Goal: Task Accomplishment & Management: Use online tool/utility

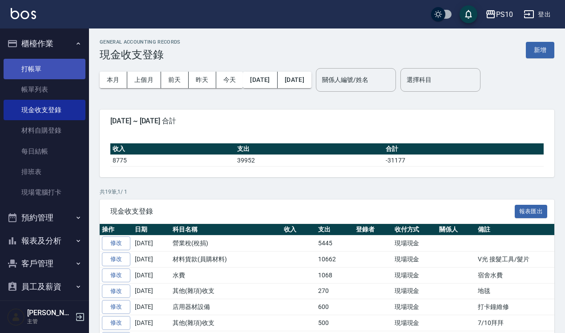
click at [52, 61] on link "打帳單" at bounding box center [45, 69] width 82 height 20
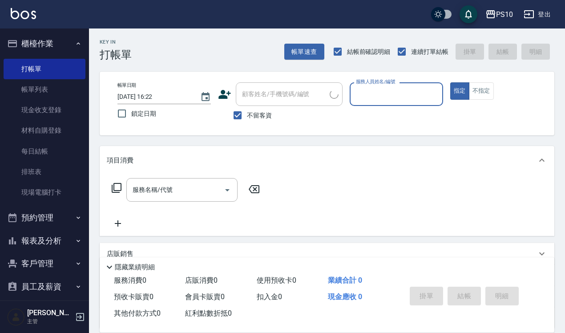
click at [384, 94] on input "服務人員姓名/編號" at bounding box center [395, 94] width 85 height 16
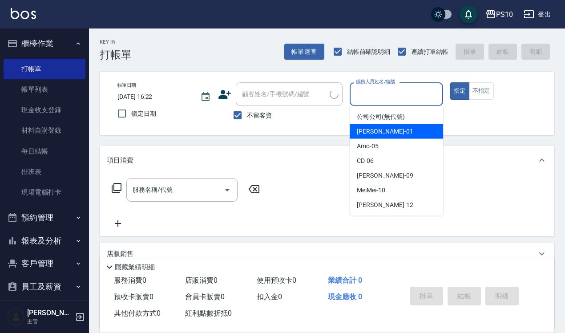
click at [392, 132] on div "[PERSON_NAME] -01" at bounding box center [395, 131] width 93 height 15
type input "[PERSON_NAME]-01"
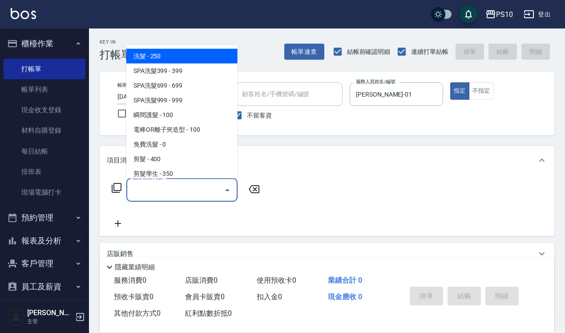
click at [189, 188] on input "服務名稱/代號" at bounding box center [175, 190] width 90 height 16
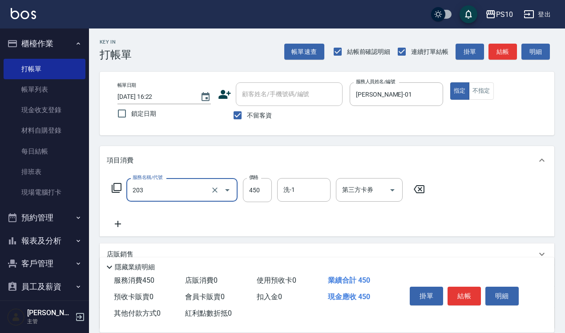
type input "剪+洗(203)"
type input "650"
click at [468, 292] on button "結帳" at bounding box center [463, 295] width 33 height 19
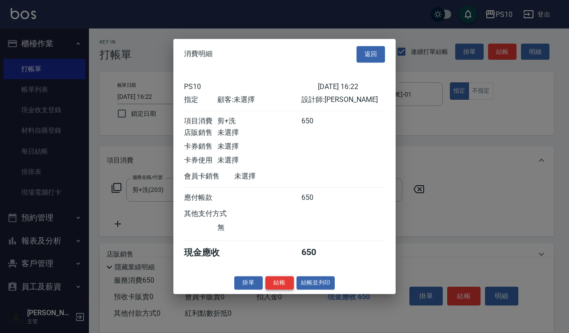
click at [279, 287] on button "結帳" at bounding box center [279, 283] width 28 height 14
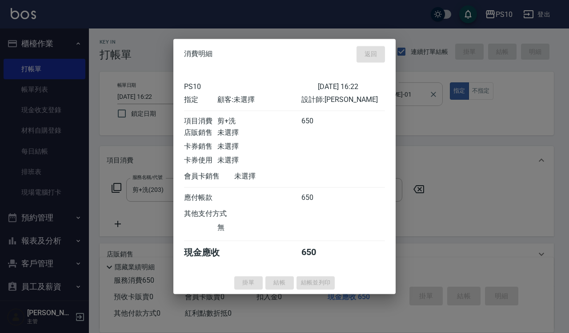
type input "[DATE] 16:23"
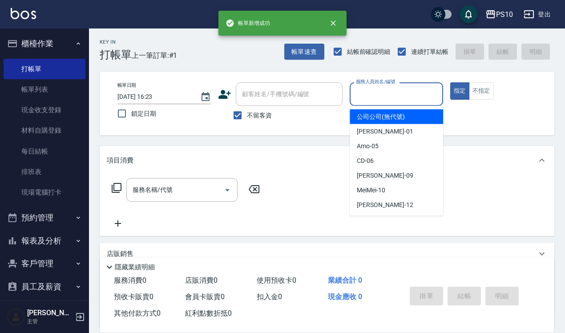
click at [401, 98] on input "服務人員姓名/編號" at bounding box center [395, 94] width 85 height 16
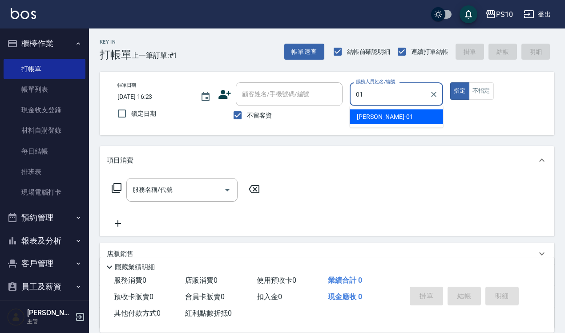
type input "[PERSON_NAME]-01"
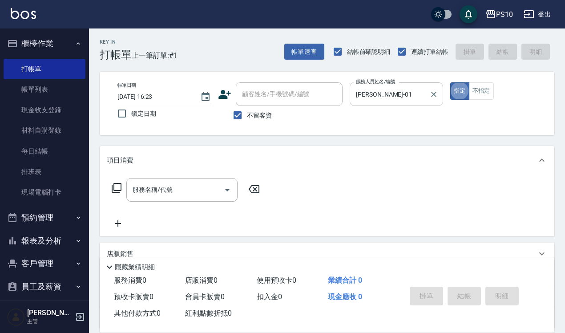
type button "true"
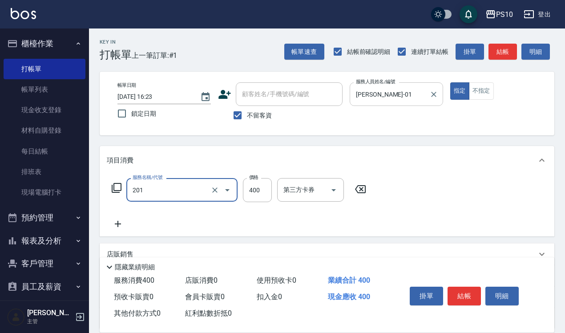
type input "剪髮(201)"
click at [460, 287] on button "結帳" at bounding box center [463, 295] width 33 height 19
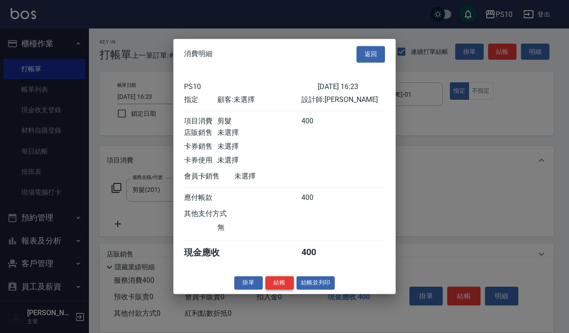
click at [274, 287] on button "結帳" at bounding box center [279, 283] width 28 height 14
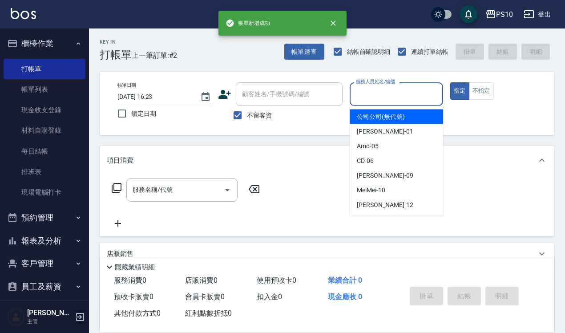
click at [383, 91] on input "服務人員姓名/編號" at bounding box center [395, 94] width 85 height 16
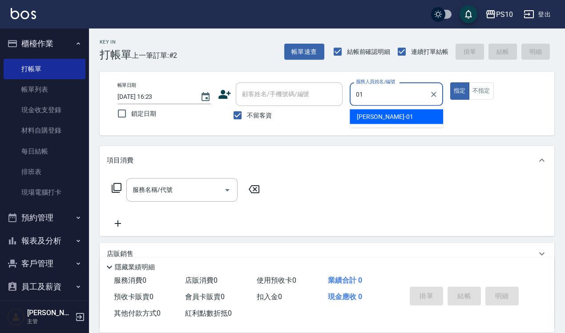
type input "[PERSON_NAME]-01"
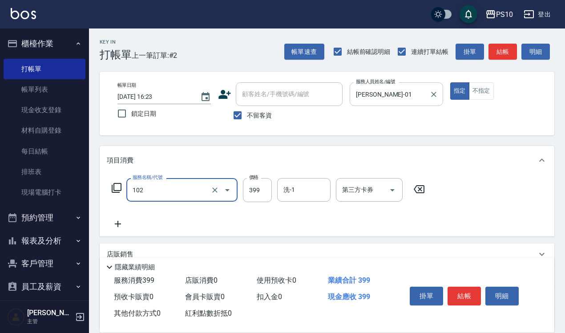
type input "SPA洗髮399(102)"
click at [265, 196] on input "449" at bounding box center [257, 190] width 29 height 24
type input "399"
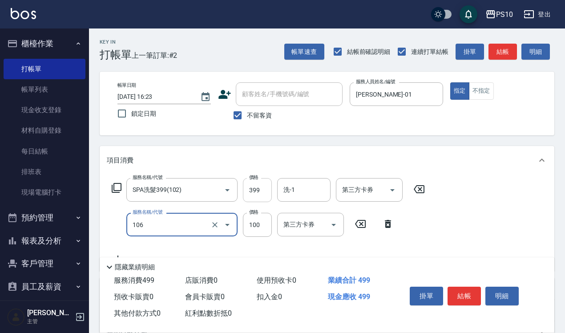
type input "電棒OR離子夾造型(106)"
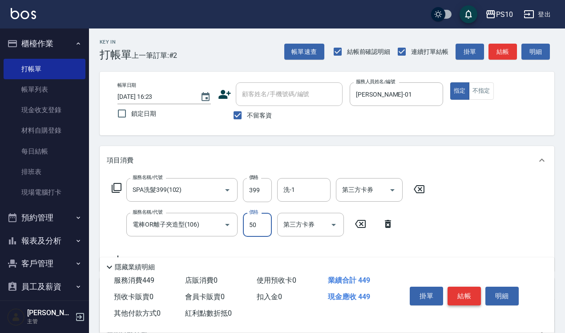
type input "50"
click at [464, 288] on button "結帳" at bounding box center [463, 295] width 33 height 19
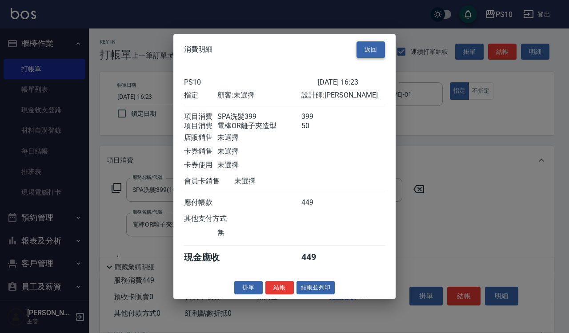
click at [371, 49] on button "返回" at bounding box center [371, 49] width 28 height 16
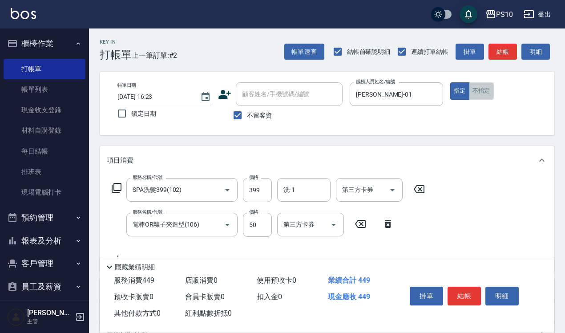
click at [483, 87] on button "不指定" at bounding box center [481, 90] width 25 height 17
click at [462, 292] on button "結帳" at bounding box center [463, 295] width 33 height 19
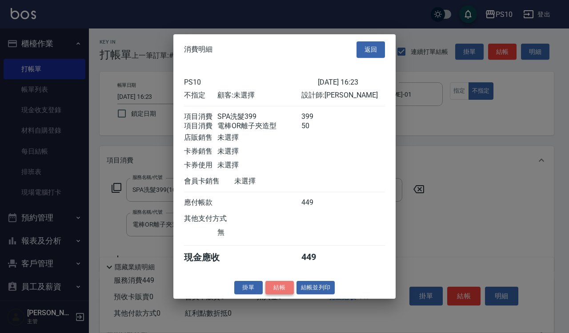
click at [281, 288] on button "結帳" at bounding box center [279, 287] width 28 height 14
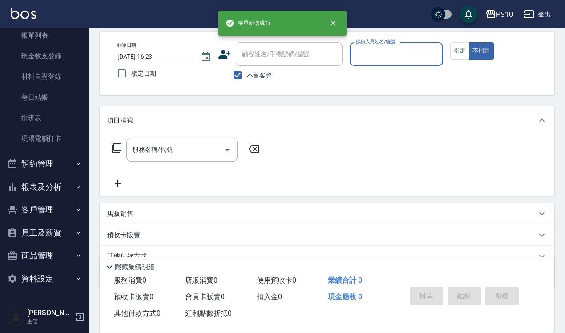
scroll to position [56, 0]
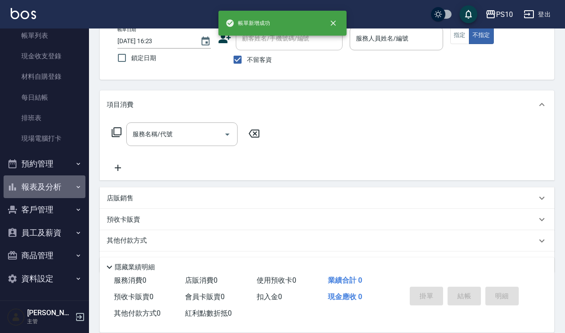
click at [56, 180] on button "報表及分析" at bounding box center [45, 186] width 82 height 23
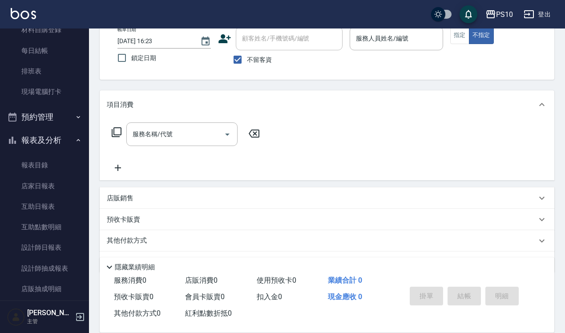
scroll to position [165, 0]
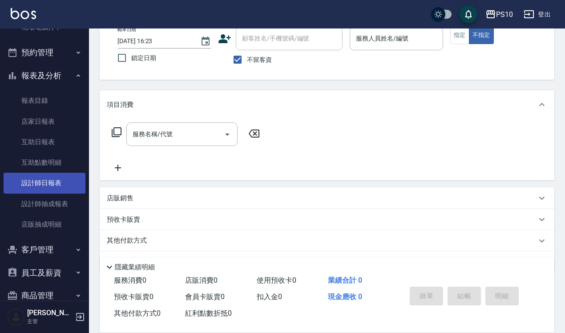
click at [63, 182] on link "設計師日報表" at bounding box center [45, 182] width 82 height 20
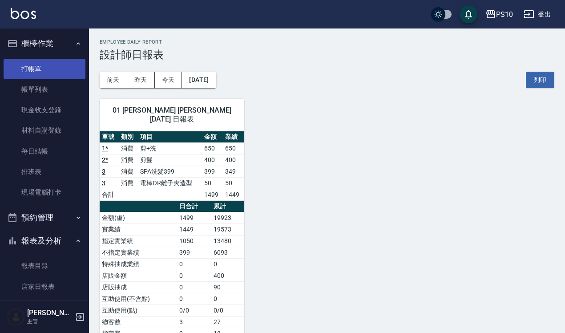
click at [52, 62] on link "打帳單" at bounding box center [45, 69] width 82 height 20
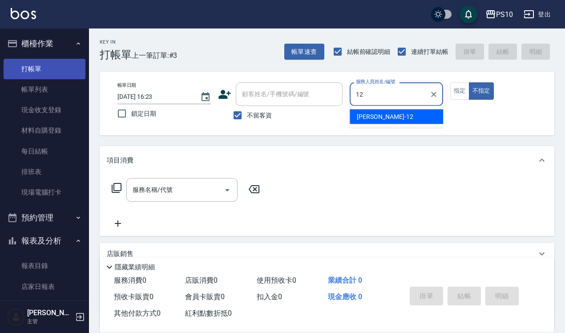
type input "[PERSON_NAME]-12"
type button "false"
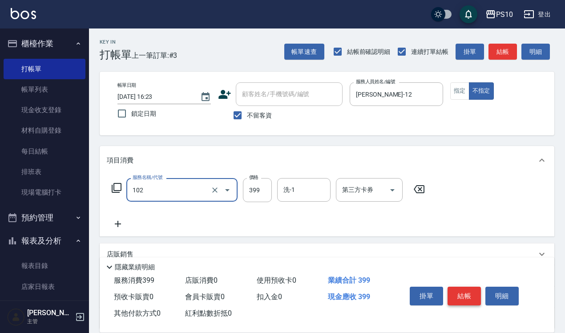
type input "SPA洗髮399(102)"
click at [461, 288] on button "結帳" at bounding box center [463, 295] width 33 height 19
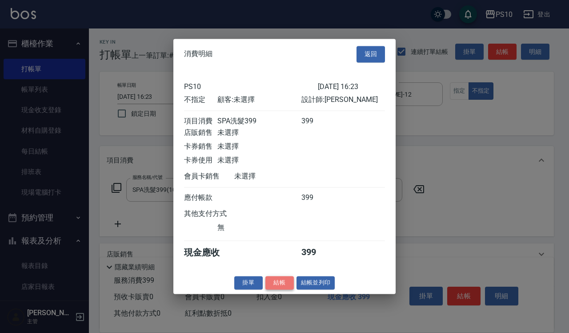
click at [271, 289] on button "結帳" at bounding box center [279, 283] width 28 height 14
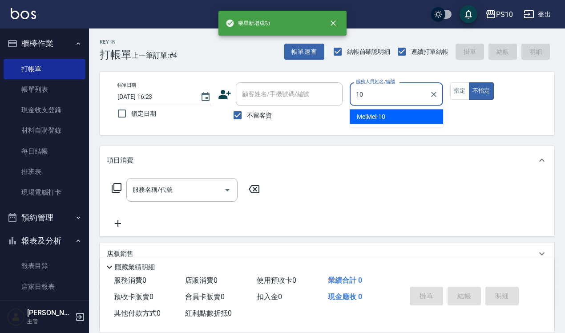
type input "MeiMei-10"
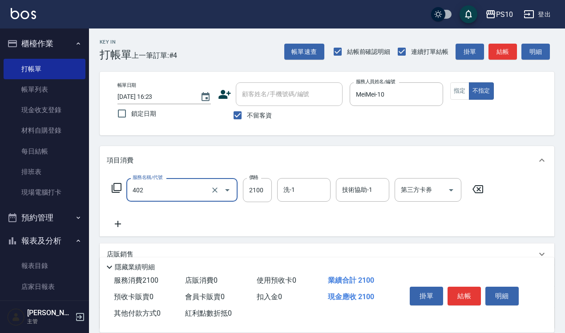
type input "染髮中髮(402)"
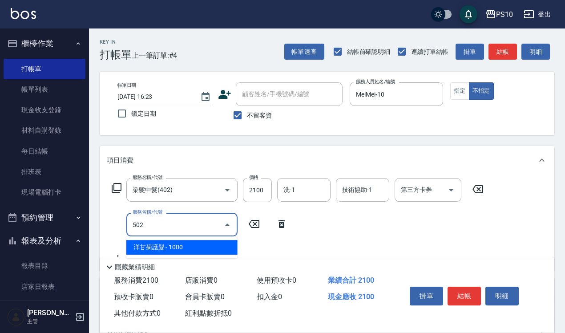
type input "洋甘菊護髮(502)"
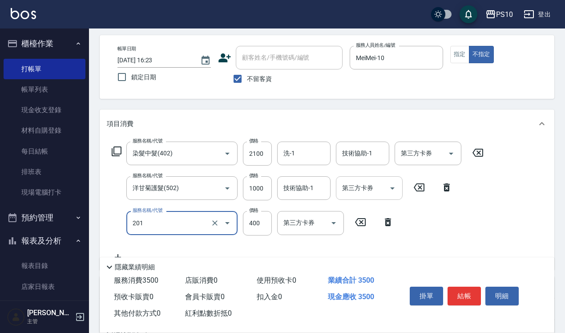
scroll to position [56, 0]
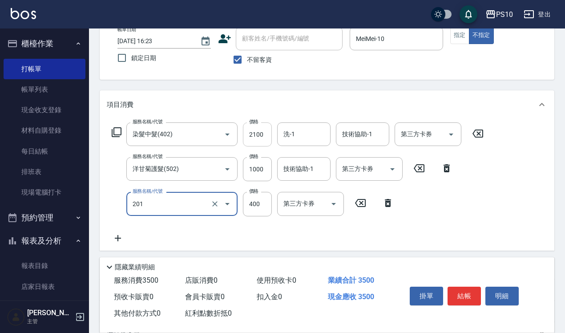
type input "剪髮(201)"
click at [259, 139] on input "2100" at bounding box center [257, 134] width 29 height 24
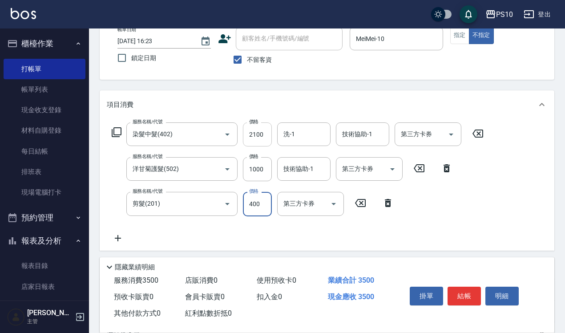
click at [259, 139] on input "2100" at bounding box center [257, 134] width 29 height 24
type input "2000"
click at [254, 167] on input "1000" at bounding box center [257, 169] width 29 height 24
type input "900"
click at [458, 25] on div "PS10 登出" at bounding box center [282, 14] width 565 height 28
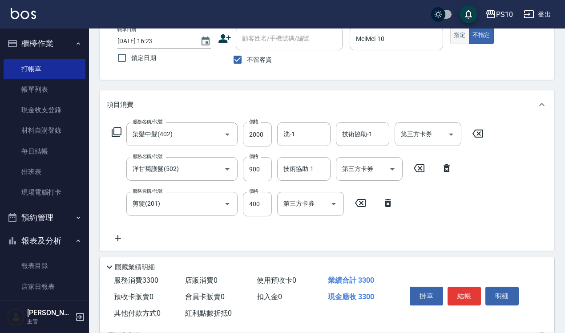
click at [459, 36] on button "指定" at bounding box center [459, 35] width 19 height 17
click at [461, 293] on button "結帳" at bounding box center [463, 295] width 33 height 19
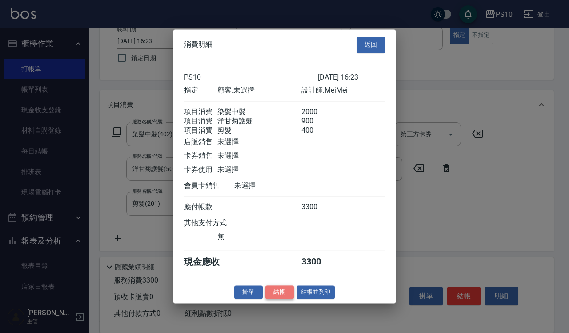
click at [287, 299] on button "結帳" at bounding box center [279, 292] width 28 height 14
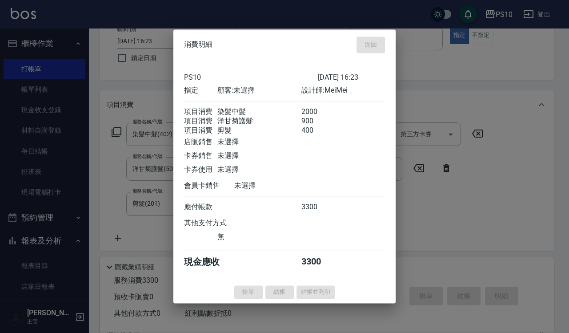
type input "[DATE] 16:24"
